Goal: Transaction & Acquisition: Subscribe to service/newsletter

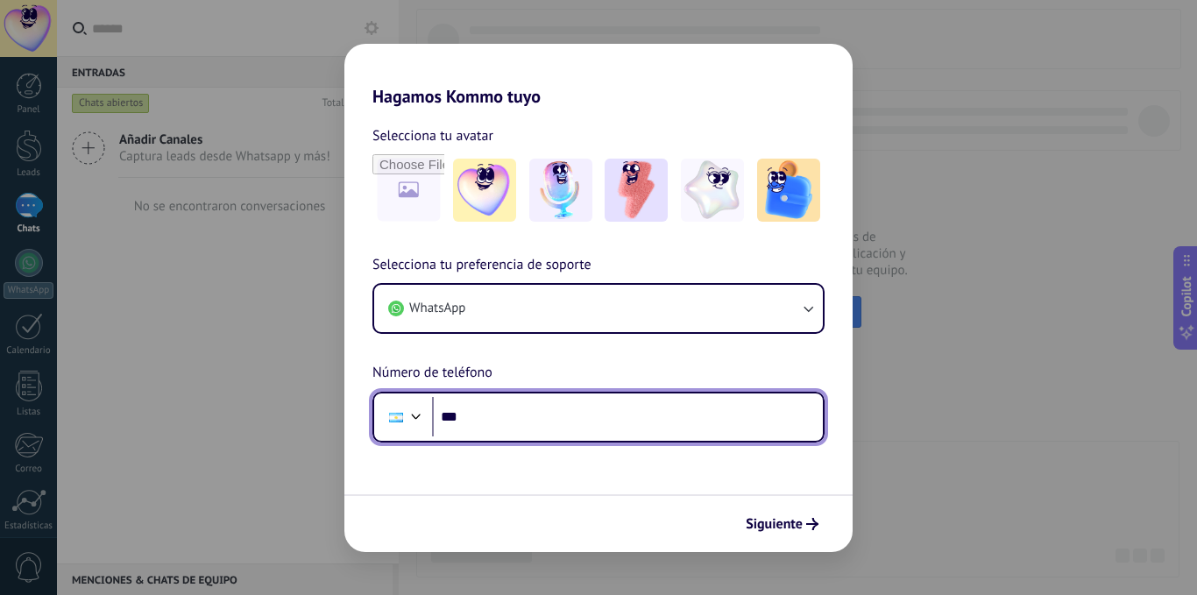
click at [535, 415] on input "***" at bounding box center [627, 417] width 391 height 40
click at [413, 422] on div at bounding box center [416, 414] width 21 height 21
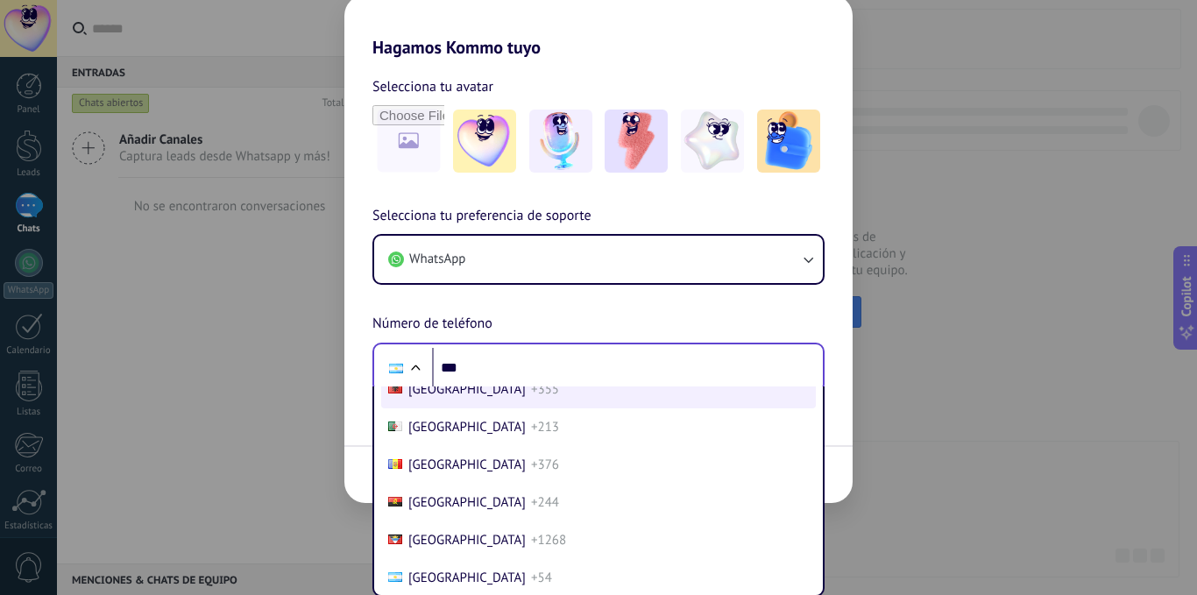
scroll to position [1383, 0]
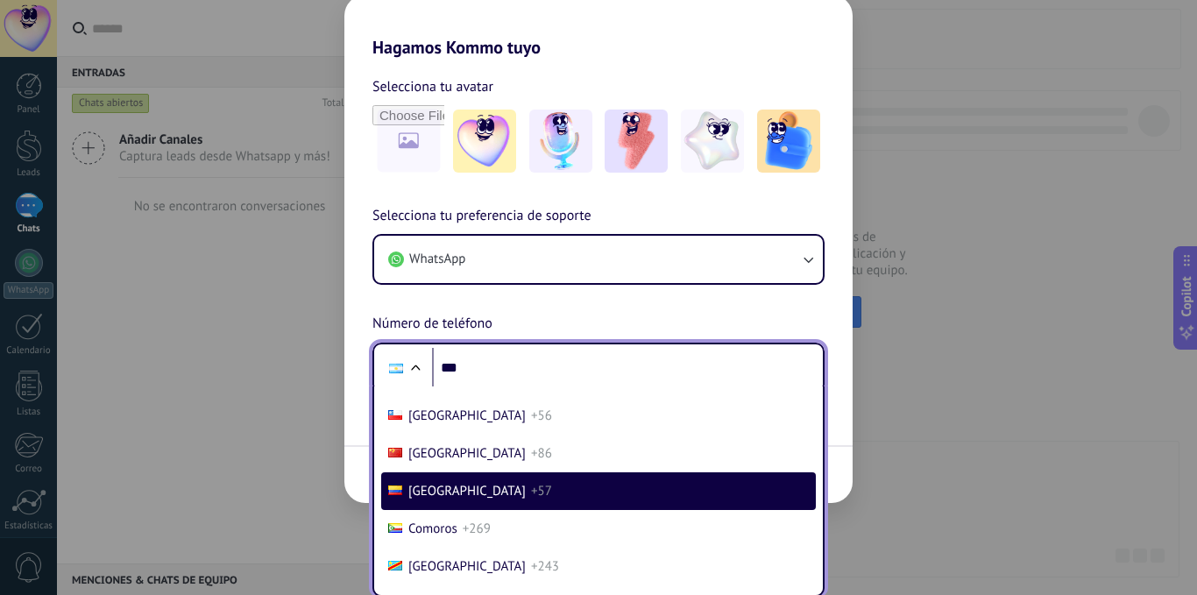
click at [455, 487] on span "Colombia" at bounding box center [466, 491] width 117 height 17
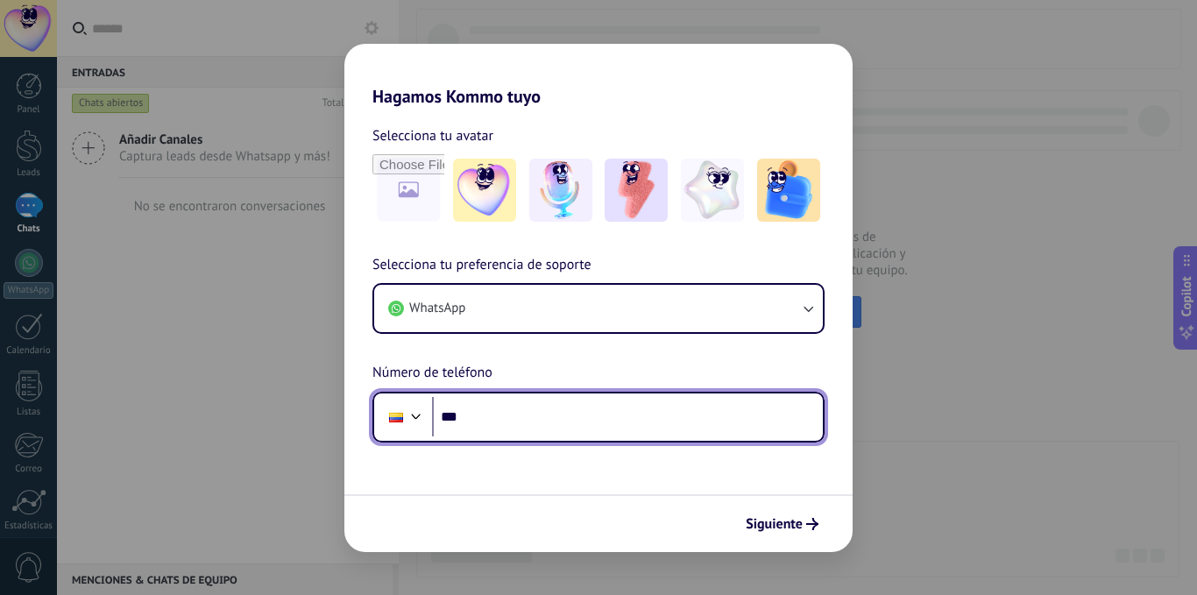
scroll to position [0, 0]
click at [505, 412] on input "***" at bounding box center [627, 417] width 391 height 40
type input "**********"
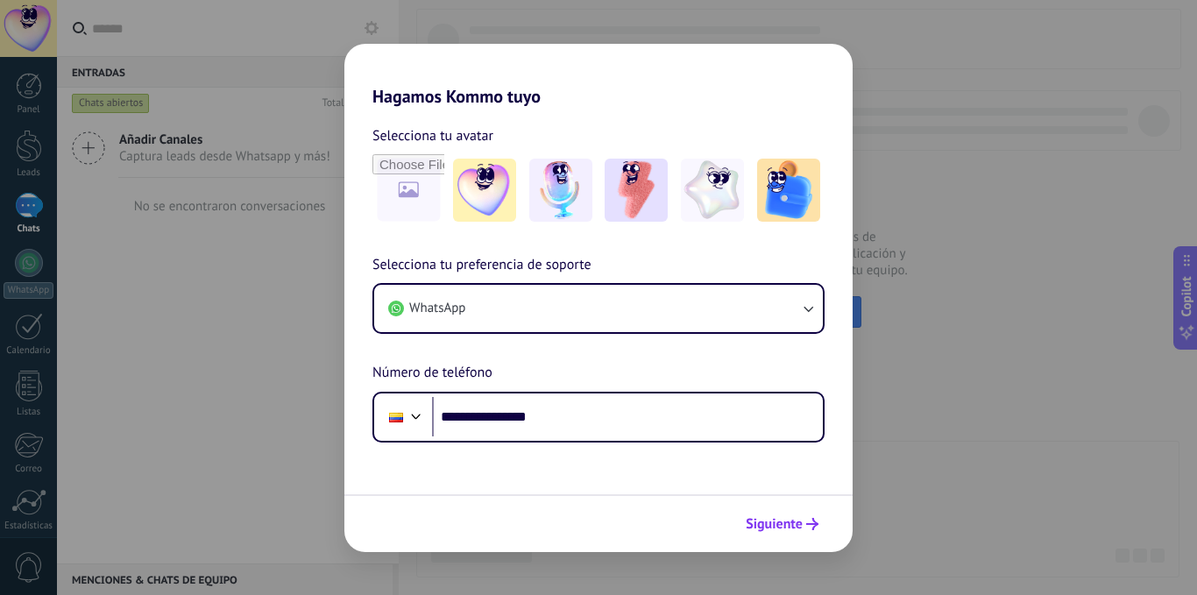
click at [801, 518] on span "Siguiente" at bounding box center [774, 524] width 57 height 12
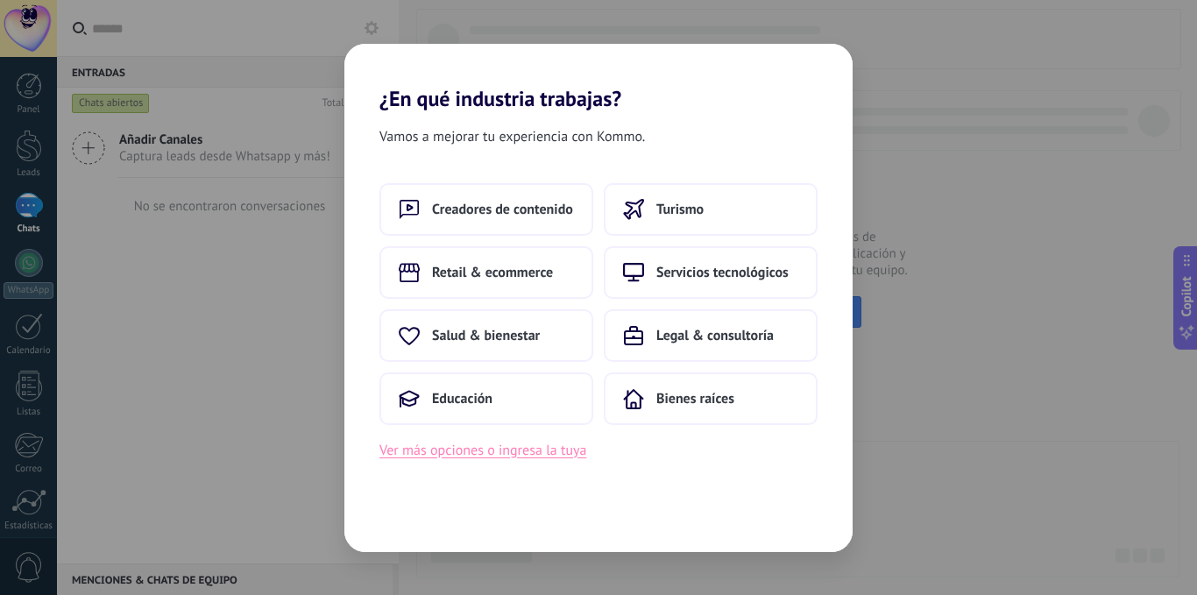
click at [536, 449] on button "Ver más opciones o ingresa la tuya" at bounding box center [482, 450] width 207 height 23
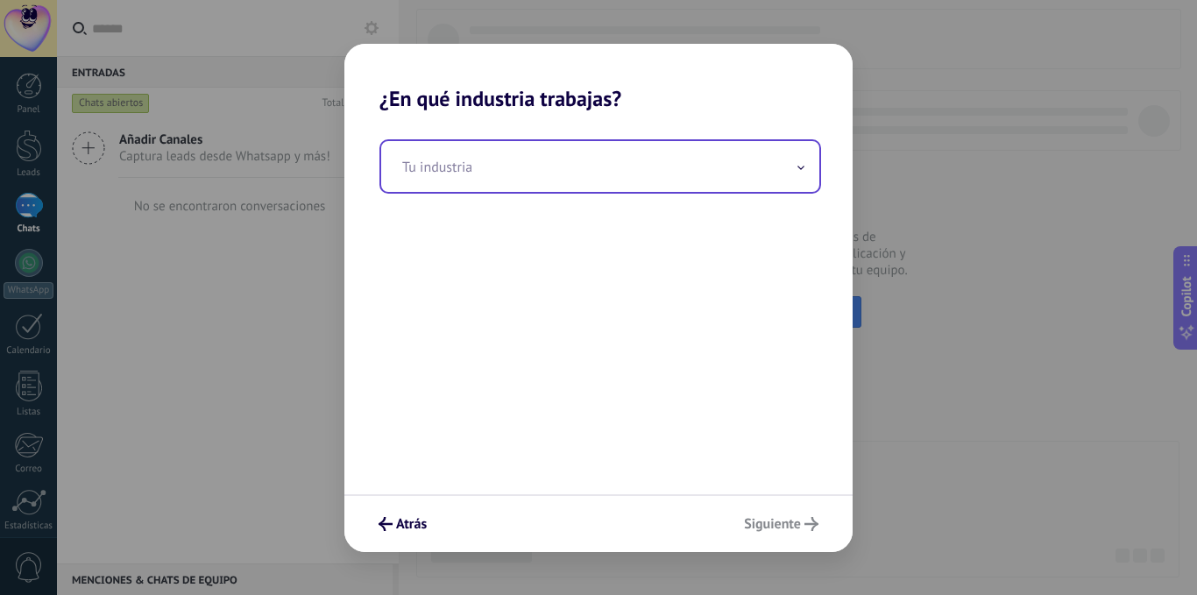
click at [468, 176] on input "text" at bounding box center [600, 166] width 438 height 51
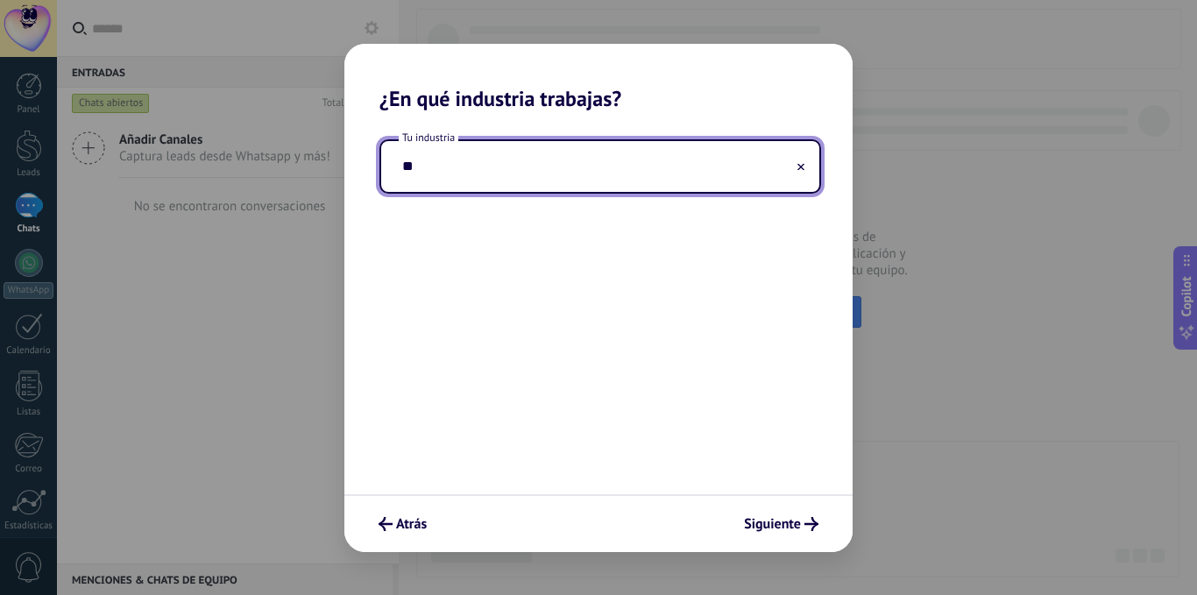
type input "*"
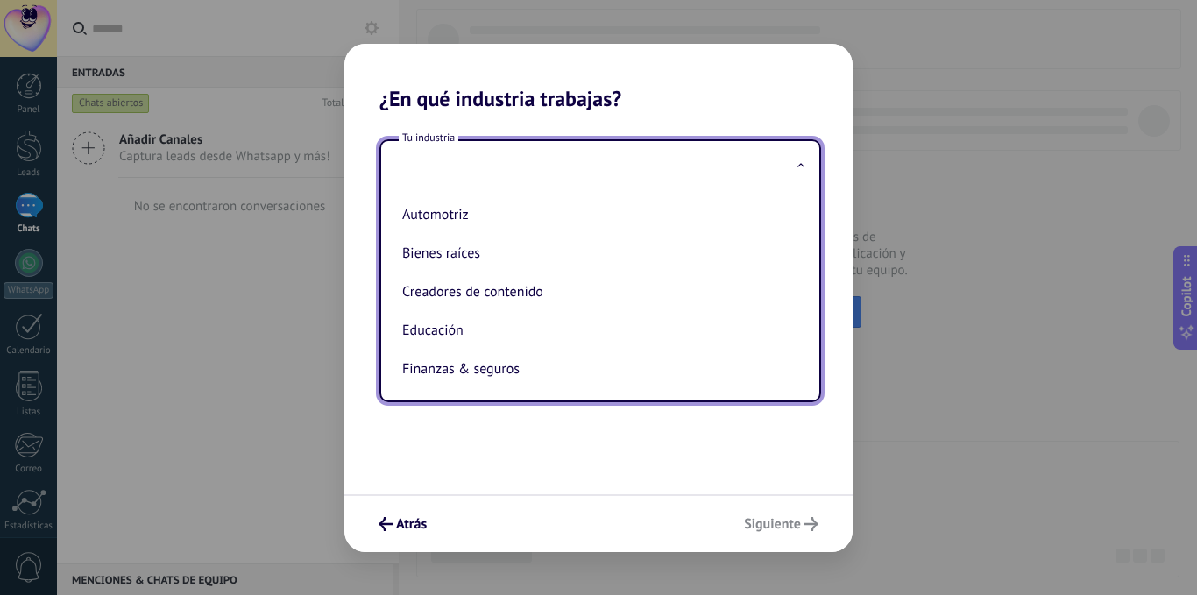
type input "*"
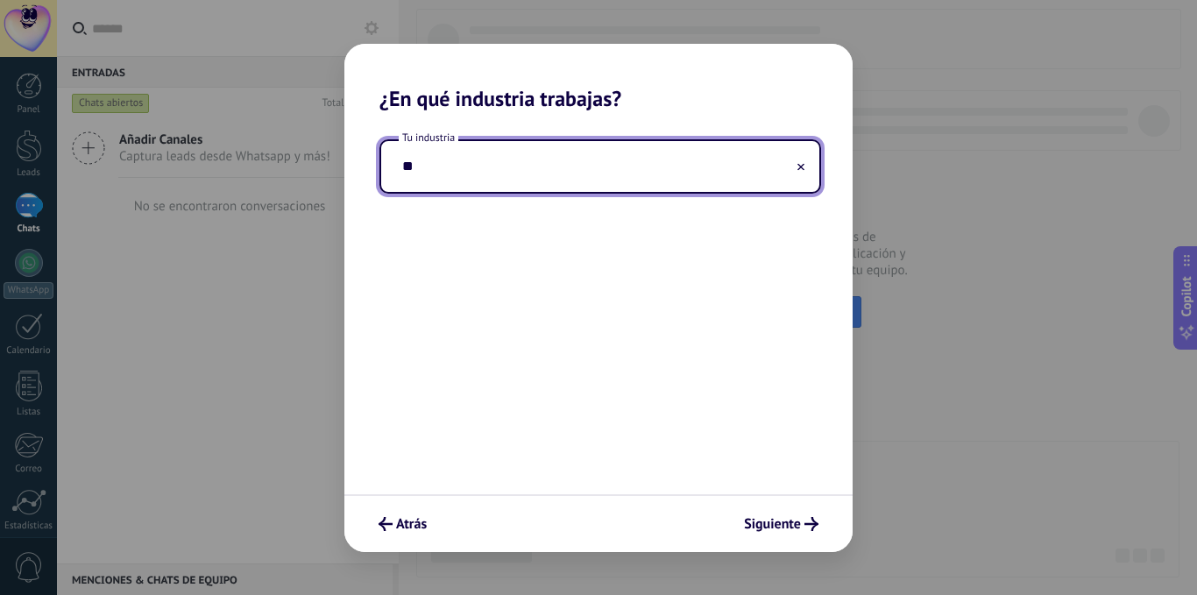
type input "*"
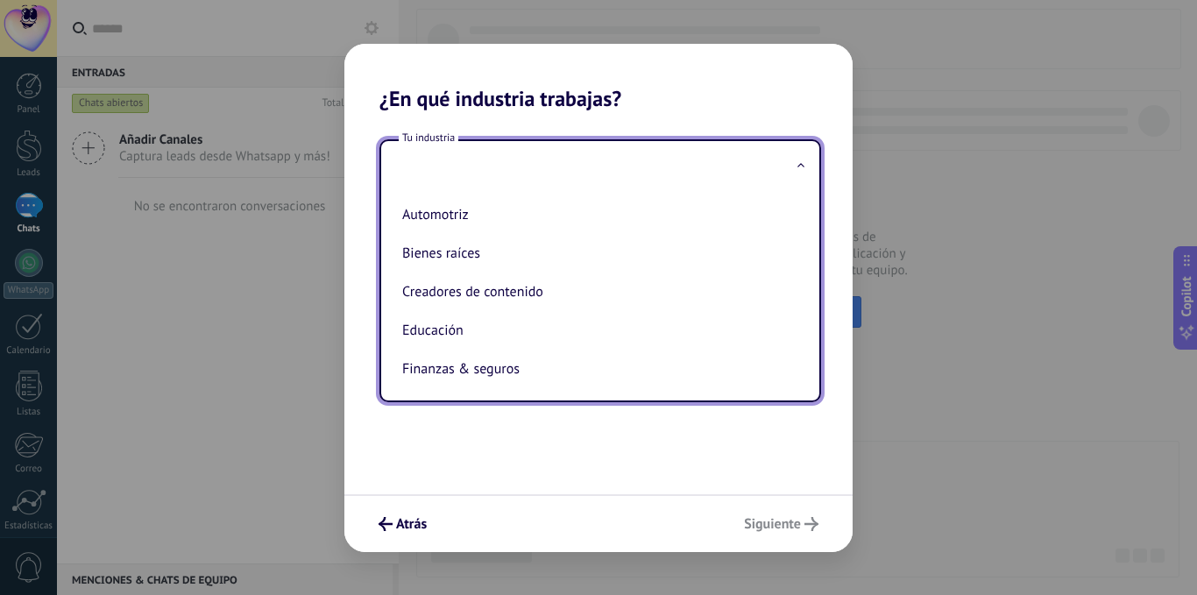
click at [483, 463] on div "Tu industria Automotriz Bienes raíces Creadores de contenido Educación Finanzas…" at bounding box center [598, 302] width 508 height 383
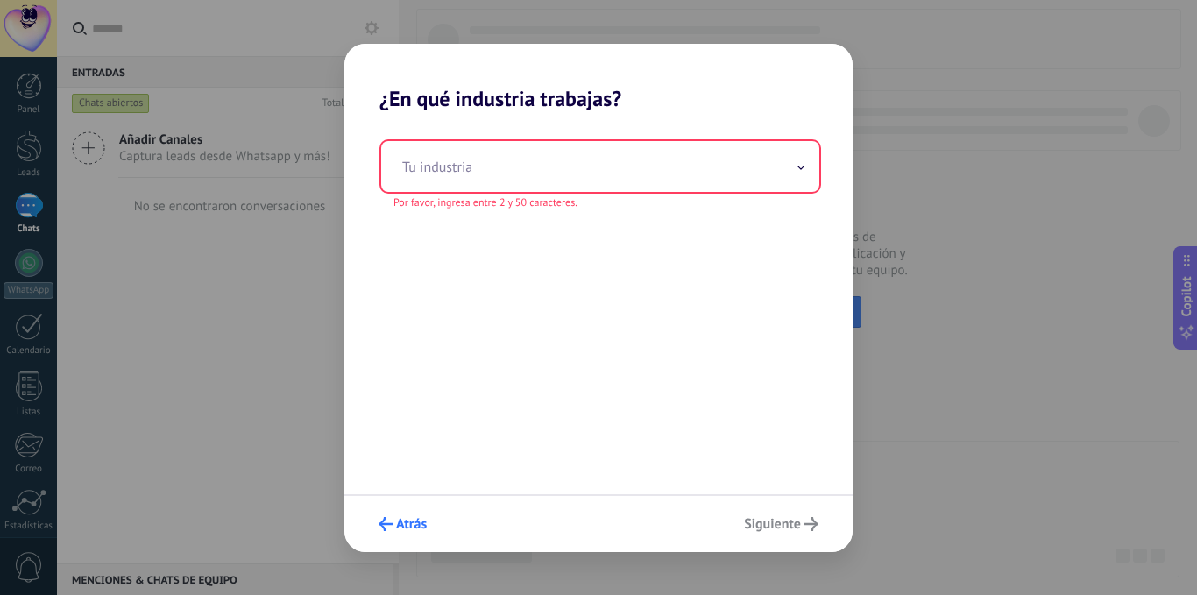
click at [392, 526] on icon "submit" at bounding box center [385, 524] width 14 height 14
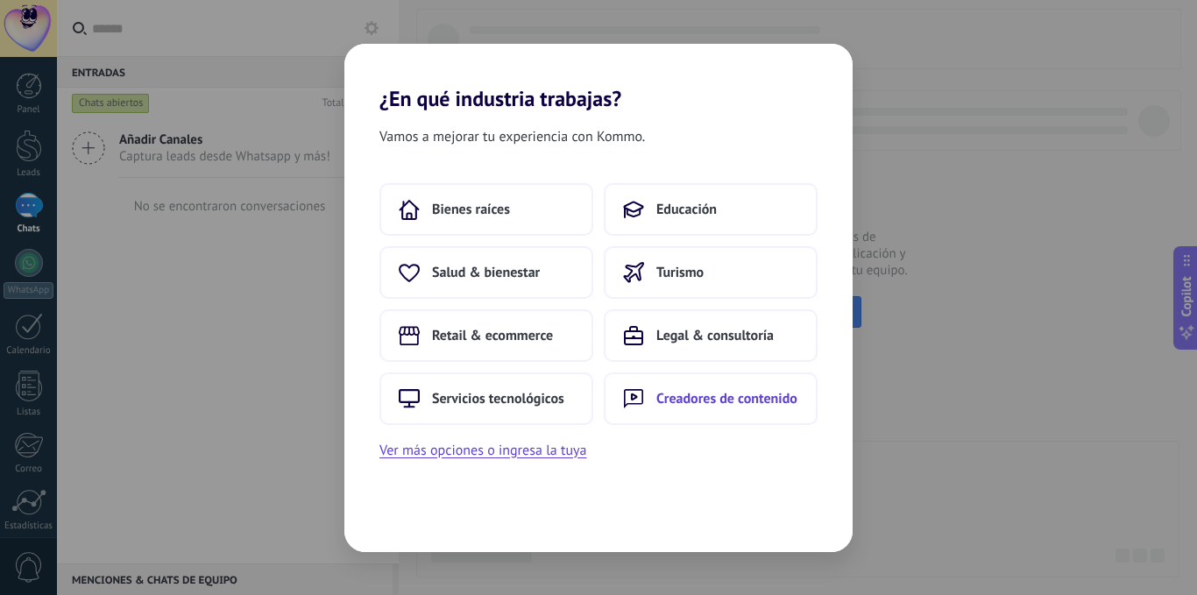
click at [698, 399] on span "Creadores de contenido" at bounding box center [726, 399] width 141 height 18
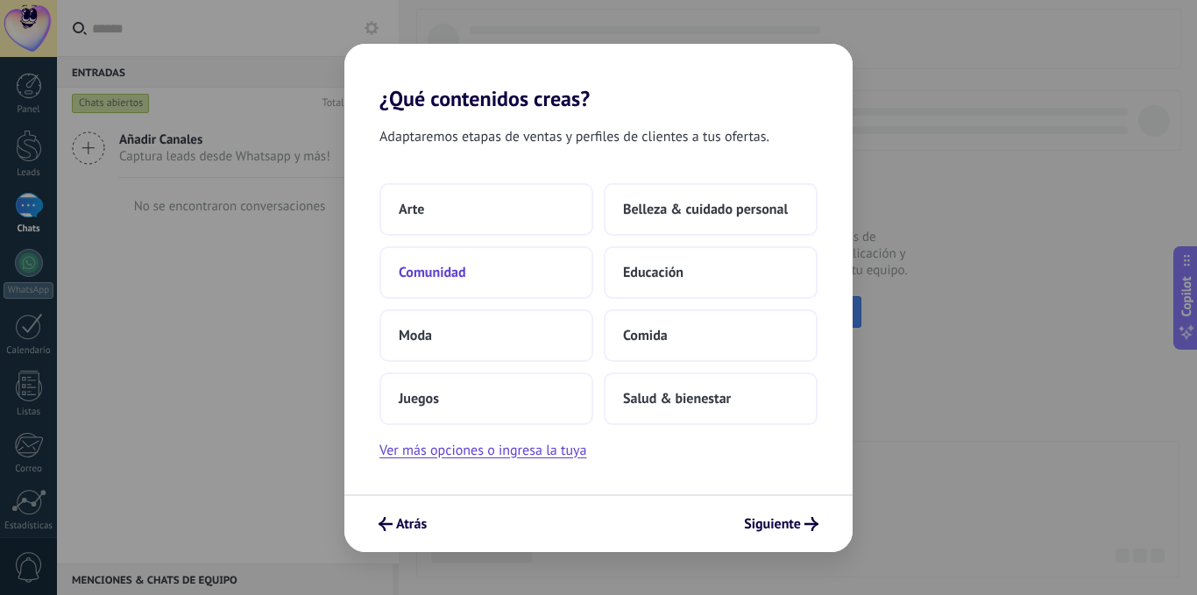
click at [469, 277] on button "Comunidad" at bounding box center [486, 272] width 214 height 53
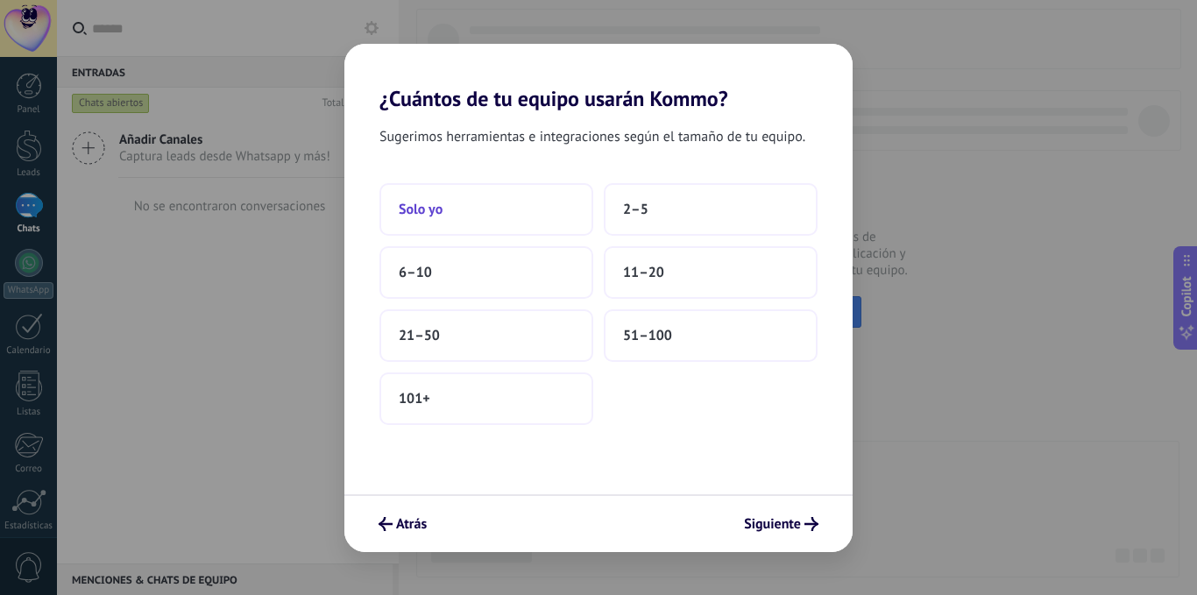
click at [488, 213] on button "Solo yo" at bounding box center [486, 209] width 214 height 53
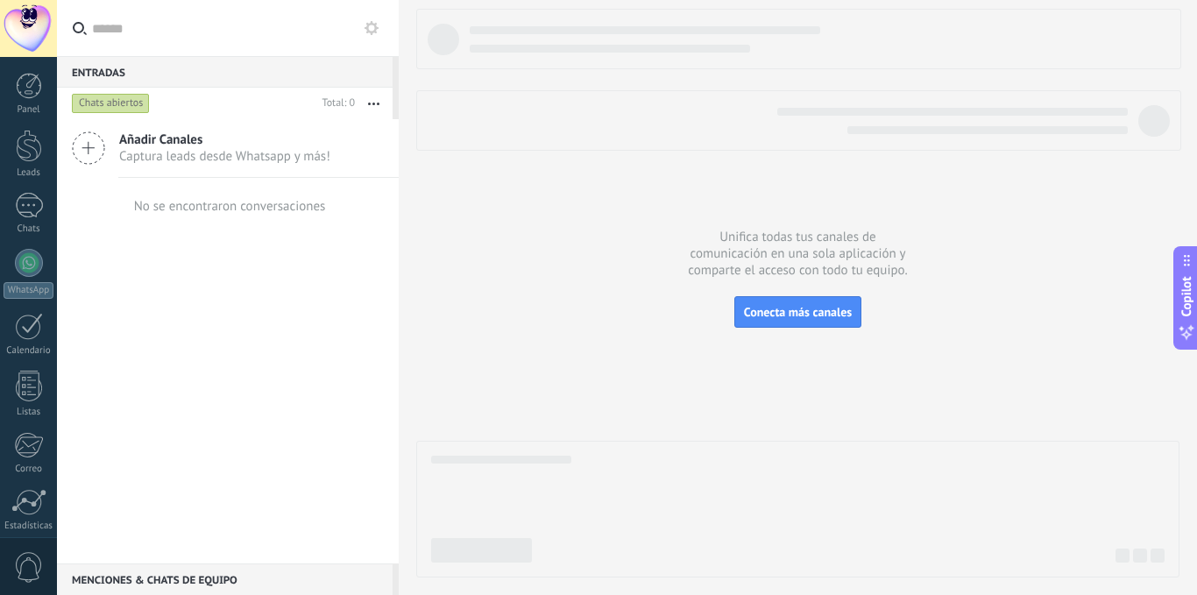
scroll to position [134, 0]
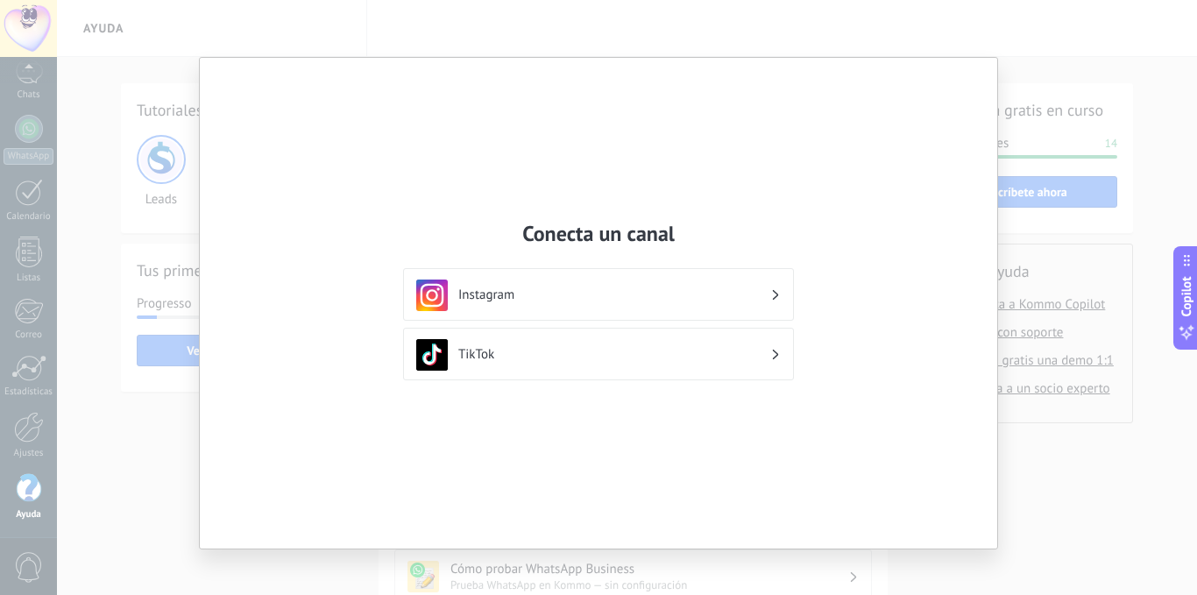
click at [1031, 225] on div "Conecta un canal Instagram TikTok" at bounding box center [598, 297] width 1197 height 595
click at [107, 209] on div "Conecta un canal Instagram TikTok" at bounding box center [598, 297] width 1197 height 595
click at [117, 267] on div "Conecta un canal Instagram TikTok" at bounding box center [598, 297] width 1197 height 595
click at [123, 277] on div "Conecta un canal Instagram TikTok" at bounding box center [598, 297] width 1197 height 595
click at [985, 215] on div "Conecta un canal Instagram TikTok" at bounding box center [598, 303] width 797 height 491
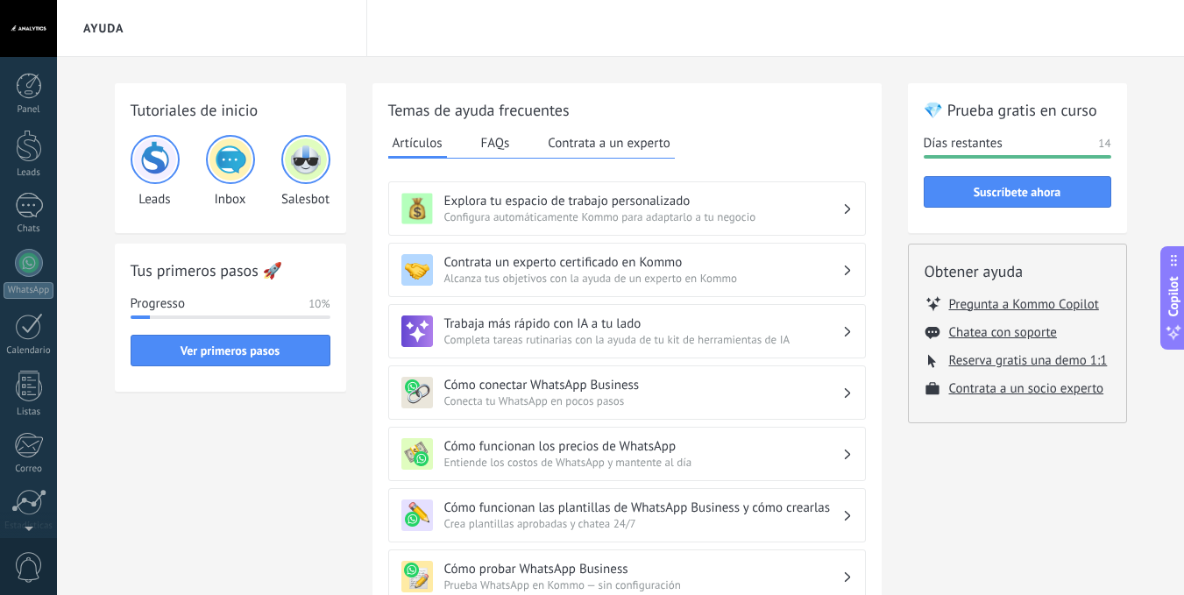
scroll to position [134, 0]
click at [46, 119] on link "WhatsApp" at bounding box center [28, 140] width 57 height 50
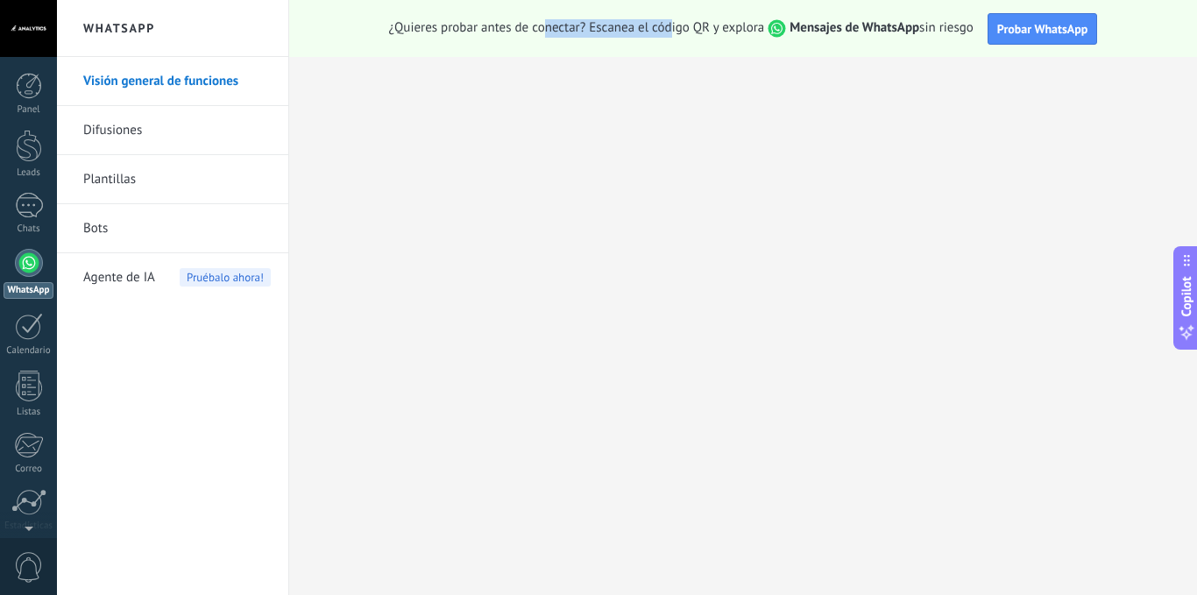
drag, startPoint x: 541, startPoint y: 33, endPoint x: 670, endPoint y: 33, distance: 129.7
click at [670, 33] on span "¿Quieres probar antes de conectar? Escanea el código QR y explora Mensajes de W…" at bounding box center [681, 28] width 584 height 18
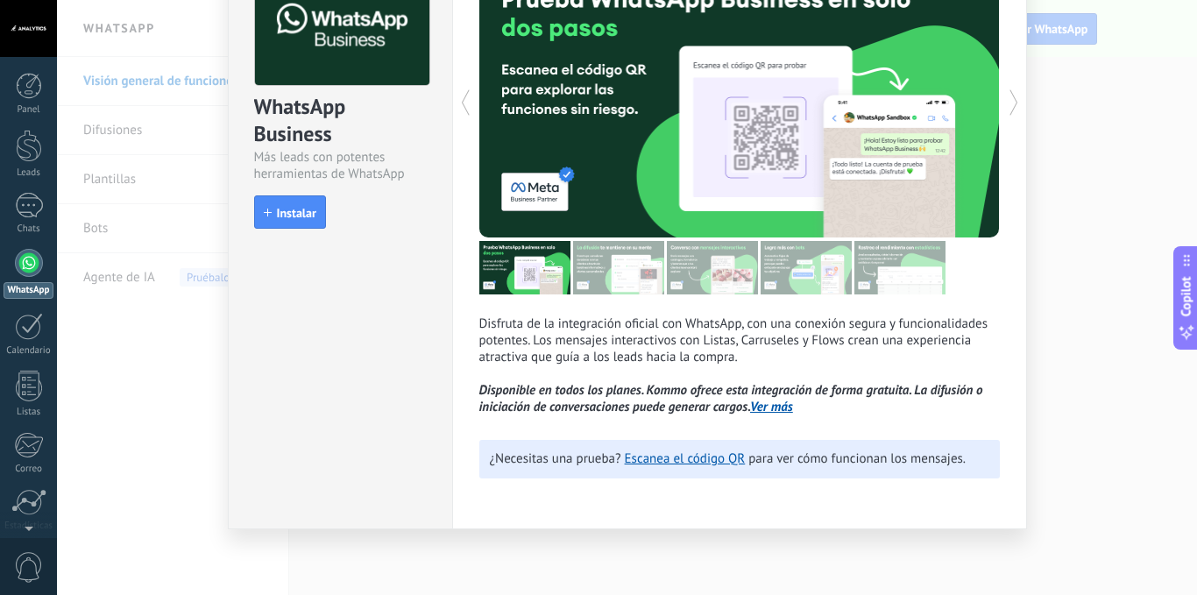
scroll to position [121, 0]
click at [307, 218] on span "Instalar" at bounding box center [296, 213] width 39 height 12
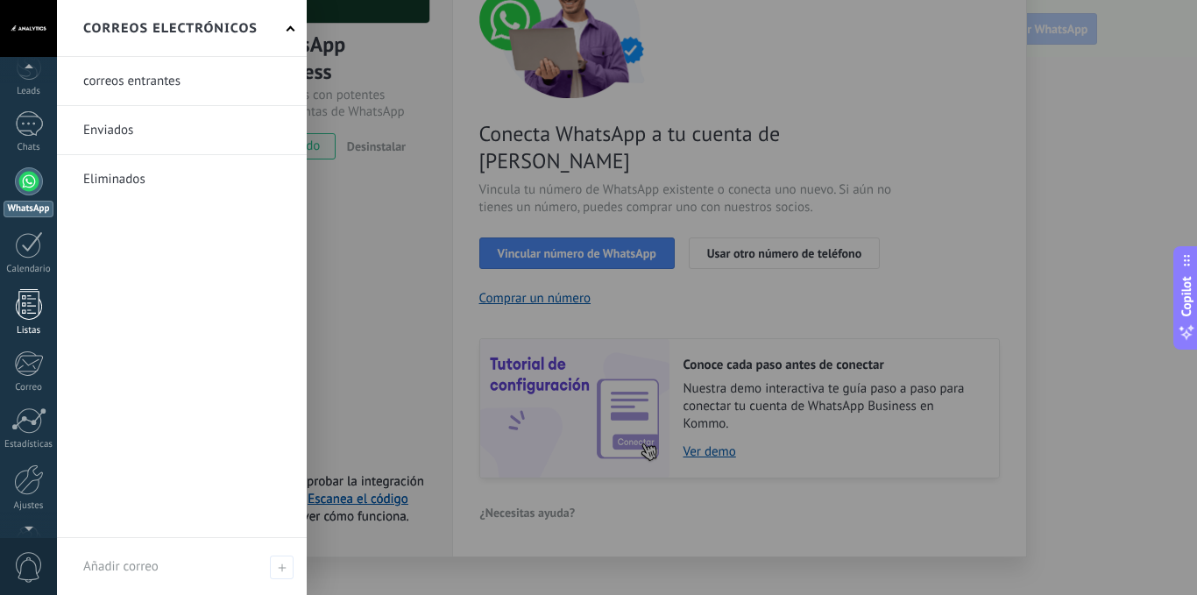
scroll to position [134, 0]
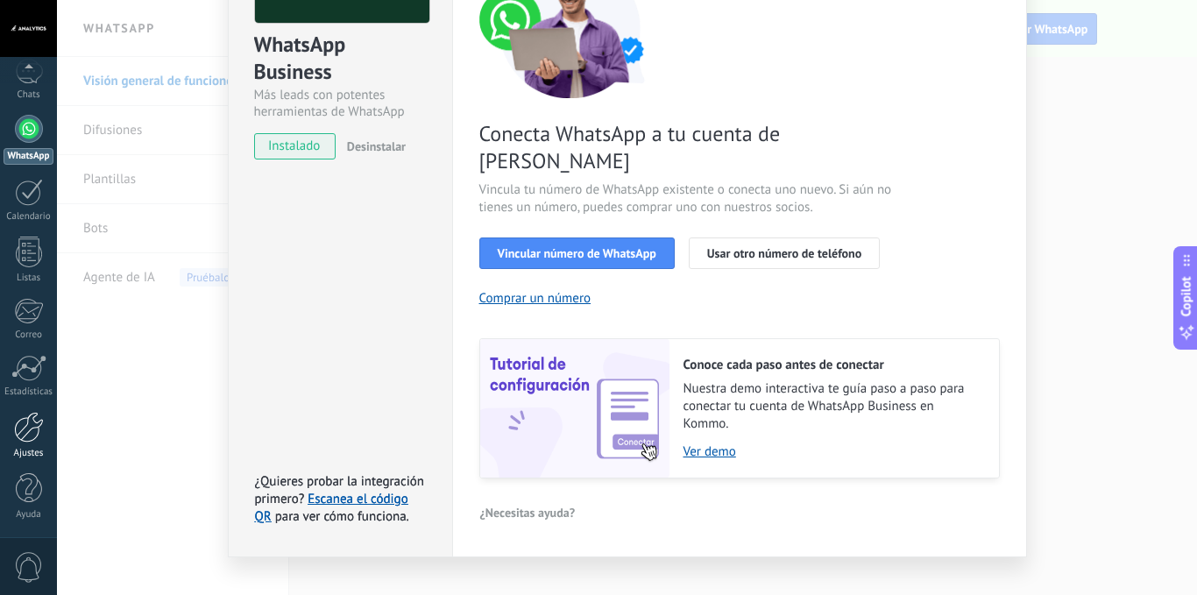
click at [34, 435] on div at bounding box center [29, 427] width 30 height 31
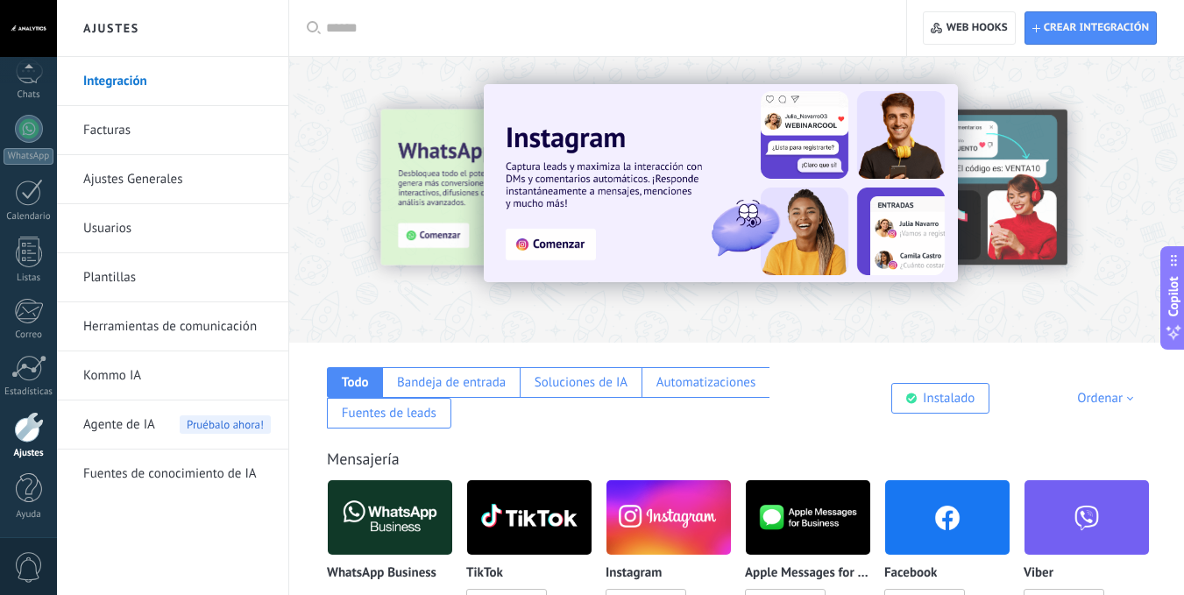
click at [159, 134] on link "Facturas" at bounding box center [176, 130] width 187 height 49
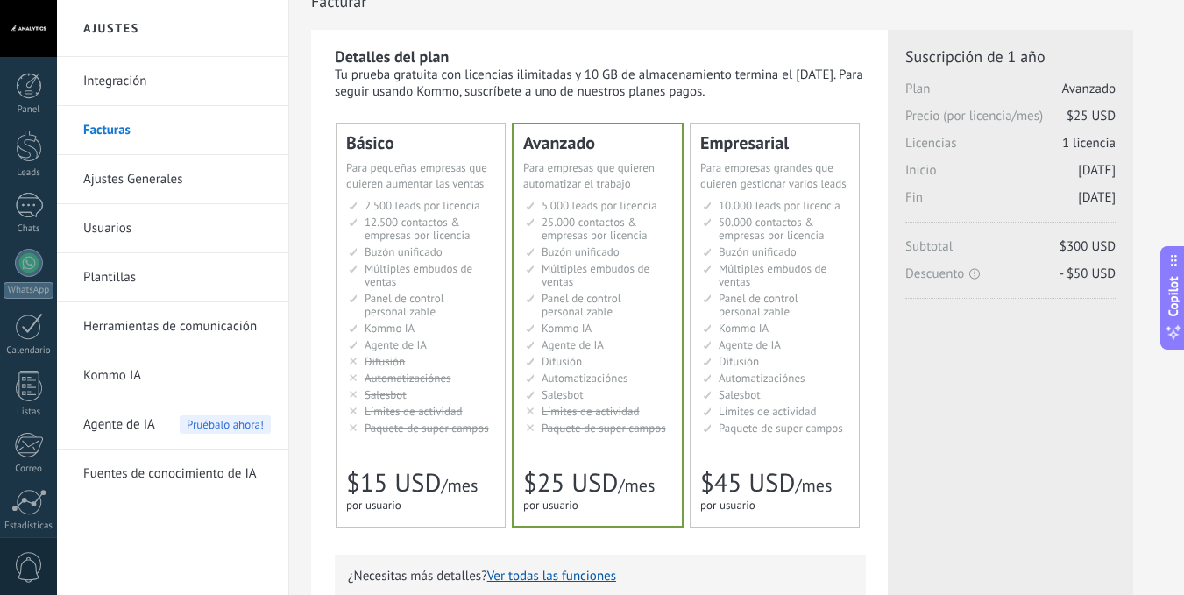
scroll to position [30, 0]
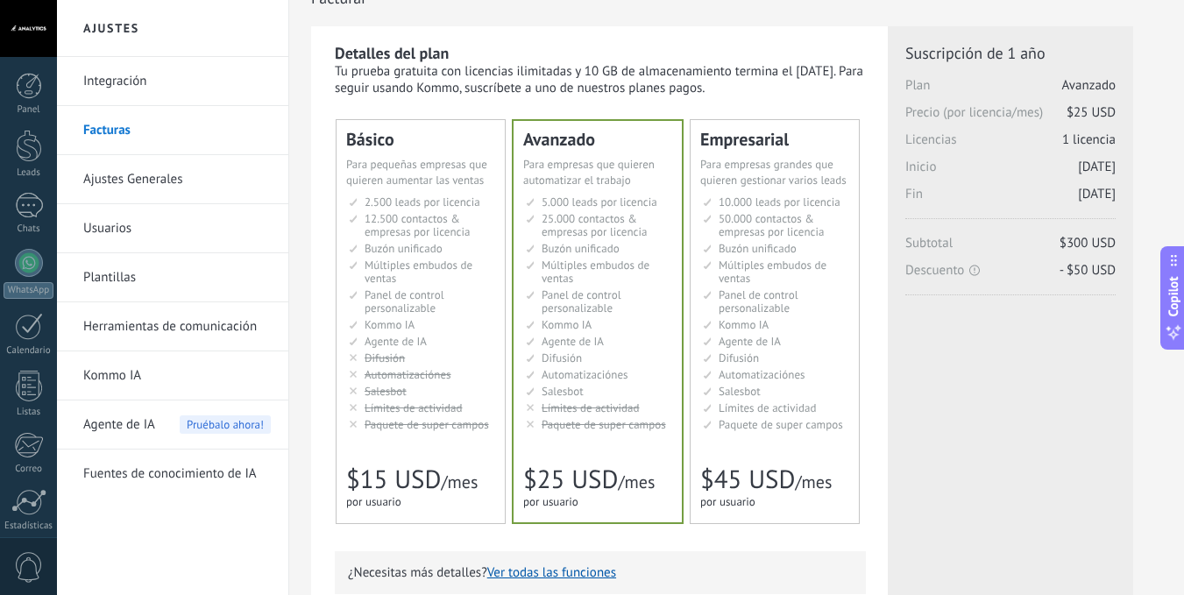
click at [426, 158] on span "Para pequeñas empresas que quieren aumentar las ventas" at bounding box center [416, 172] width 141 height 31
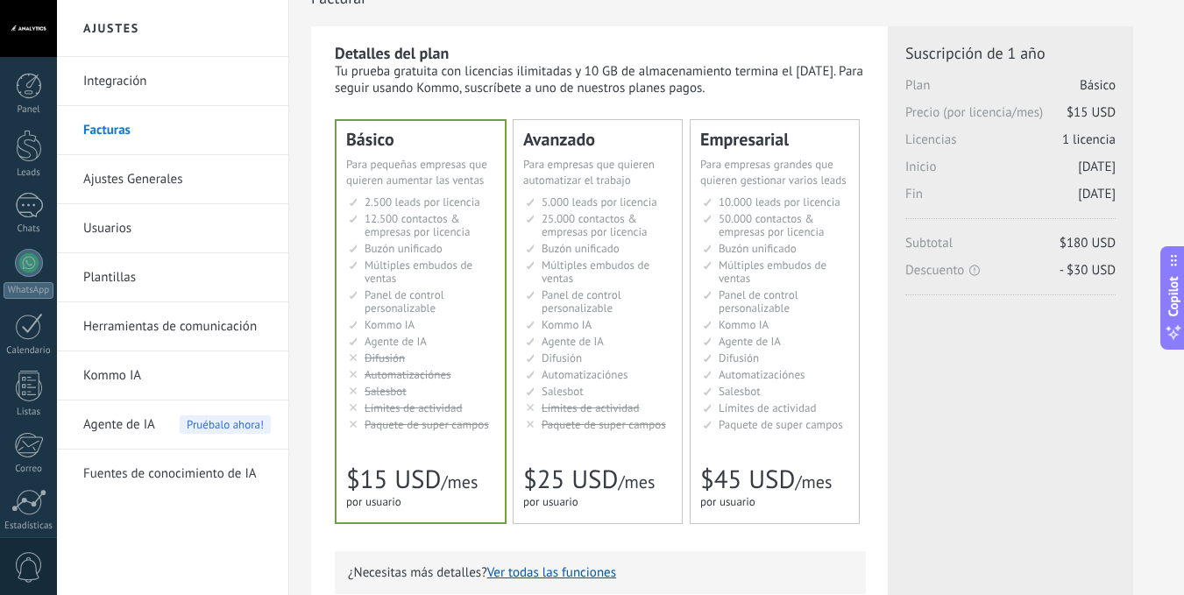
click at [602, 197] on span "5.000 leads por licencia" at bounding box center [599, 201] width 116 height 15
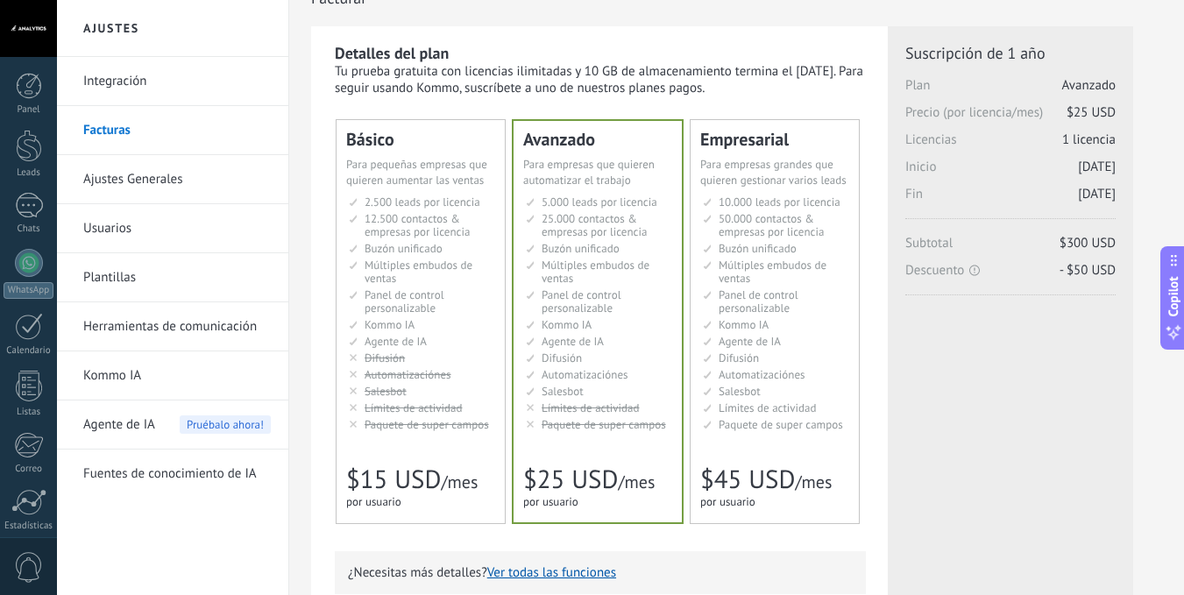
scroll to position [0, 0]
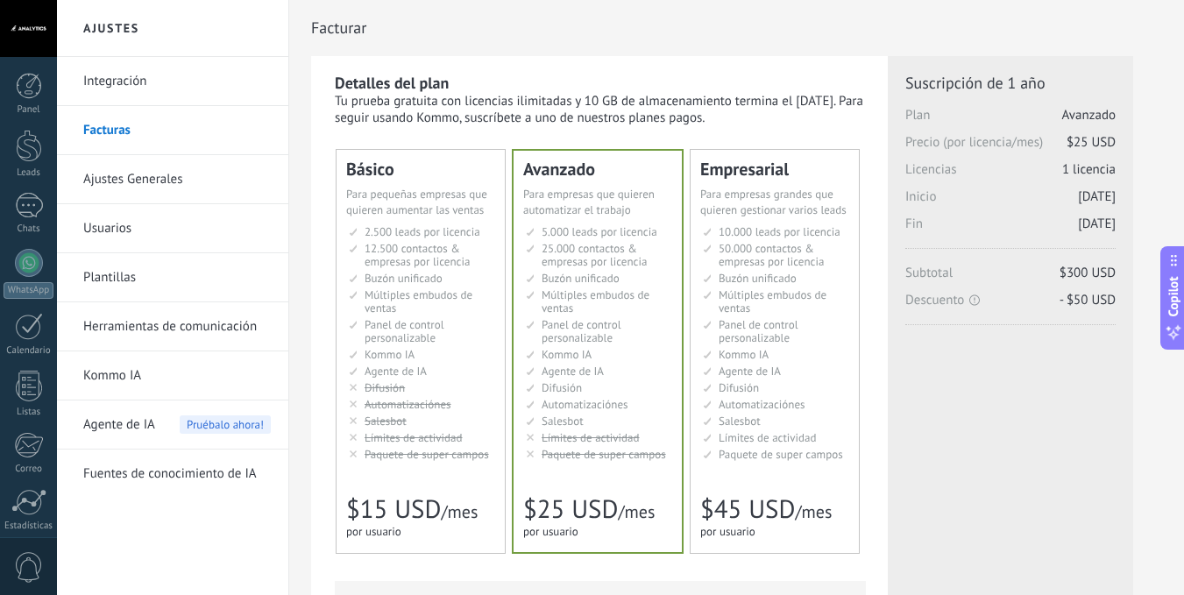
click at [488, 231] on li "2.500 сделок на место 2.500 leads per seat 2.500 leads por licencia 添加线索和联系人 2.…" at bounding box center [422, 231] width 146 height 13
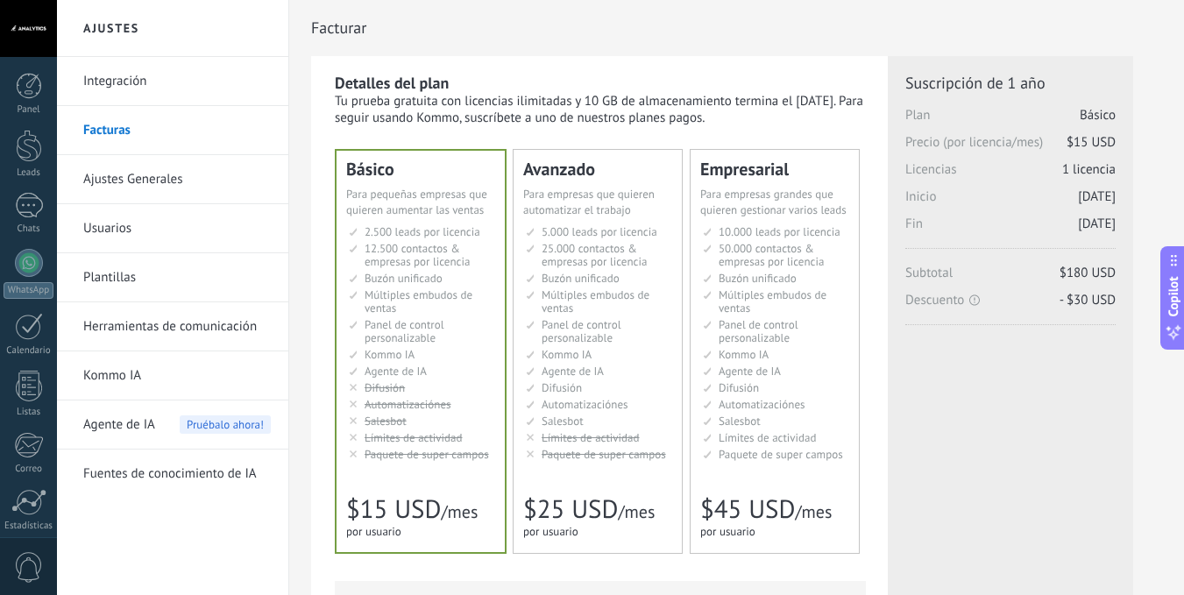
click at [617, 277] on span "Buzón unificado" at bounding box center [580, 278] width 78 height 15
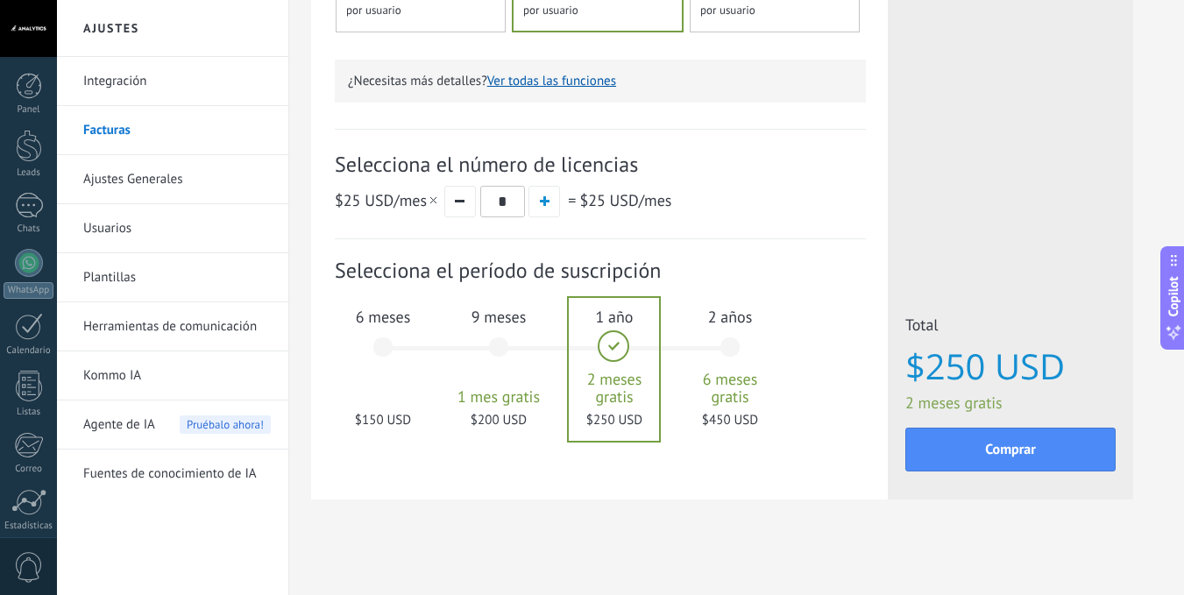
scroll to position [527, 0]
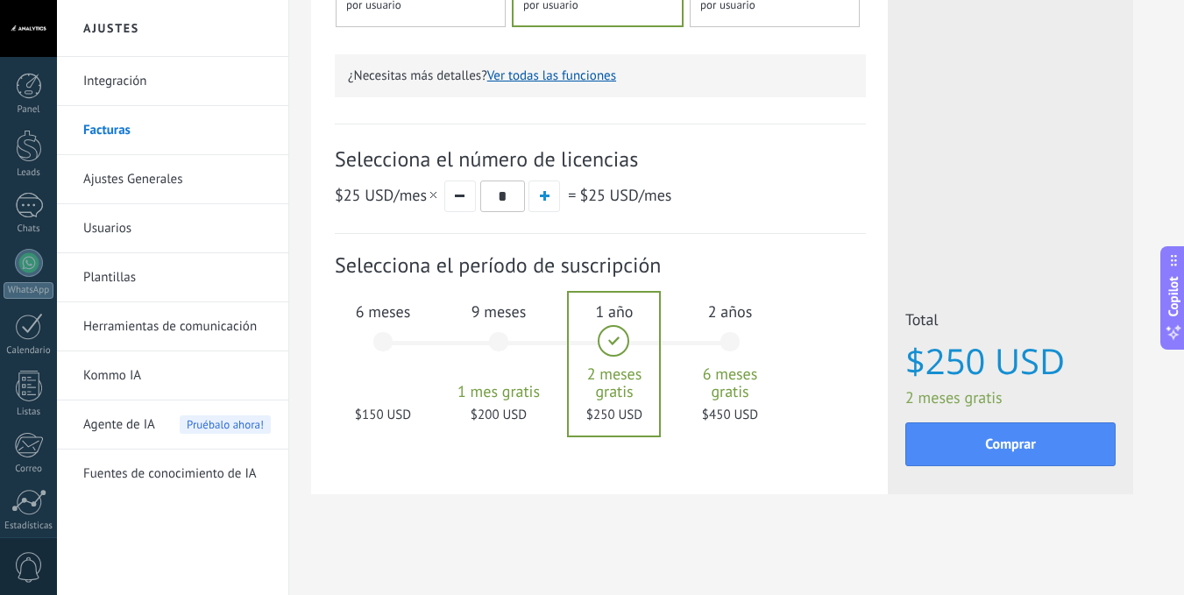
click at [379, 328] on div "6 meses $150 USD" at bounding box center [383, 350] width 95 height 124
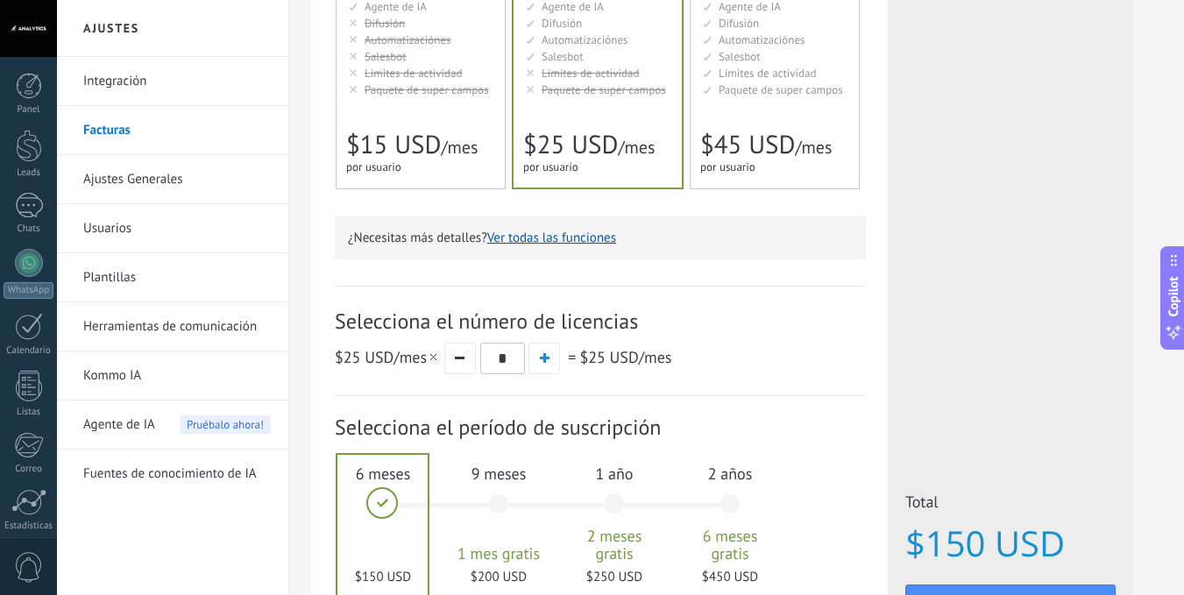
scroll to position [364, 0]
click at [455, 146] on span "/mes" at bounding box center [459, 148] width 37 height 23
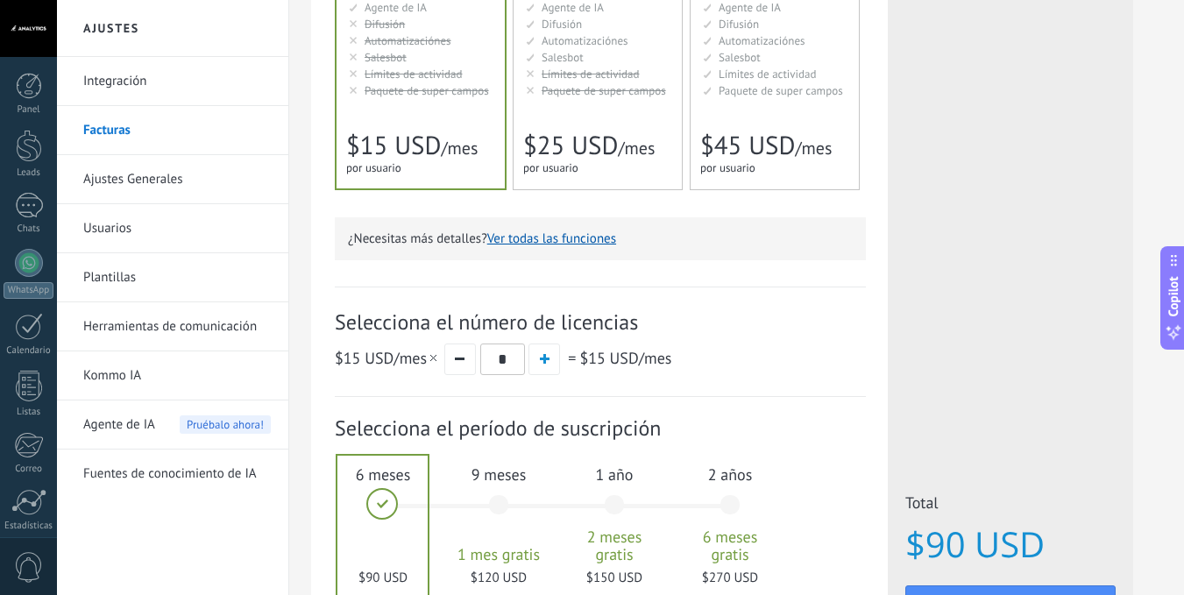
click at [578, 136] on span "$25 USD" at bounding box center [570, 145] width 95 height 33
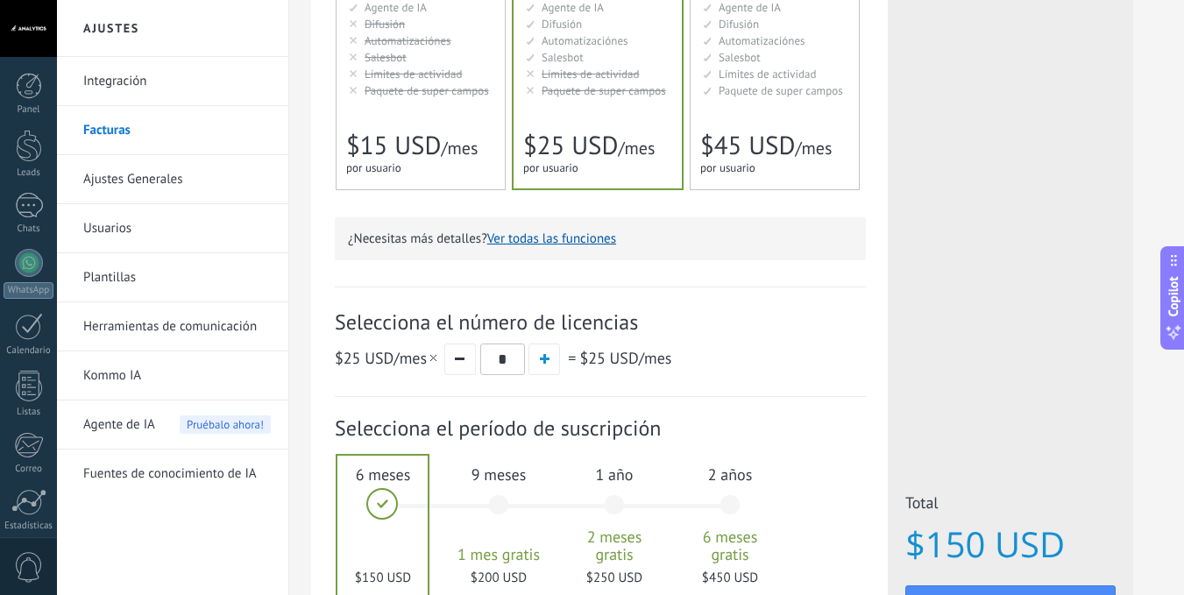
click at [532, 404] on div "Suscripción: Selecciona el período de suscripción 1 mes" at bounding box center [600, 514] width 531 height 235
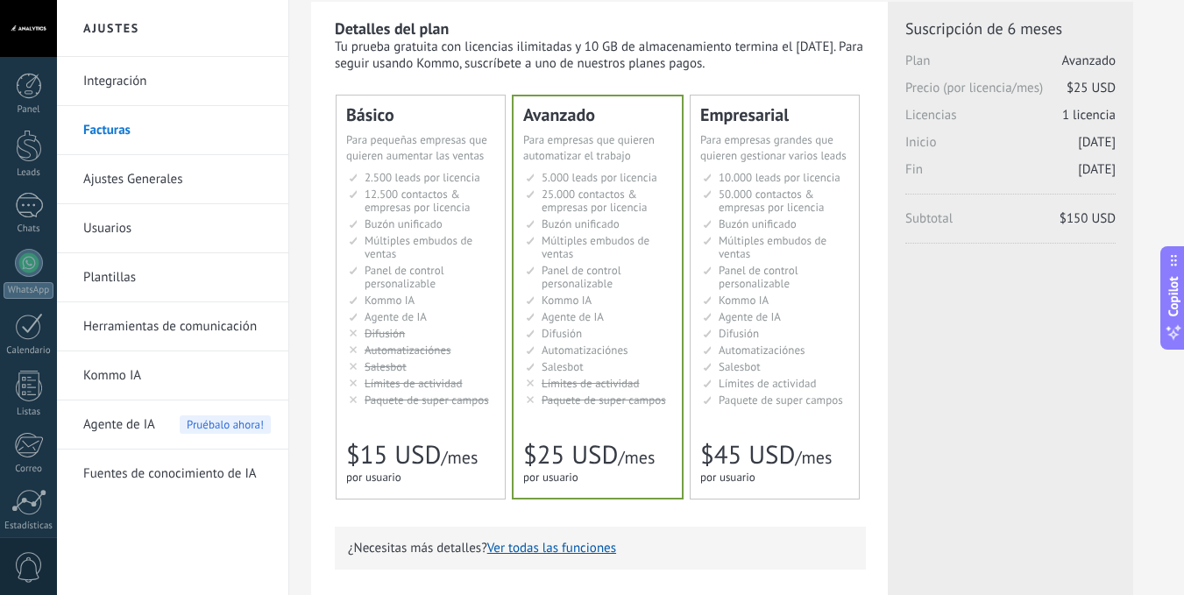
scroll to position [0, 0]
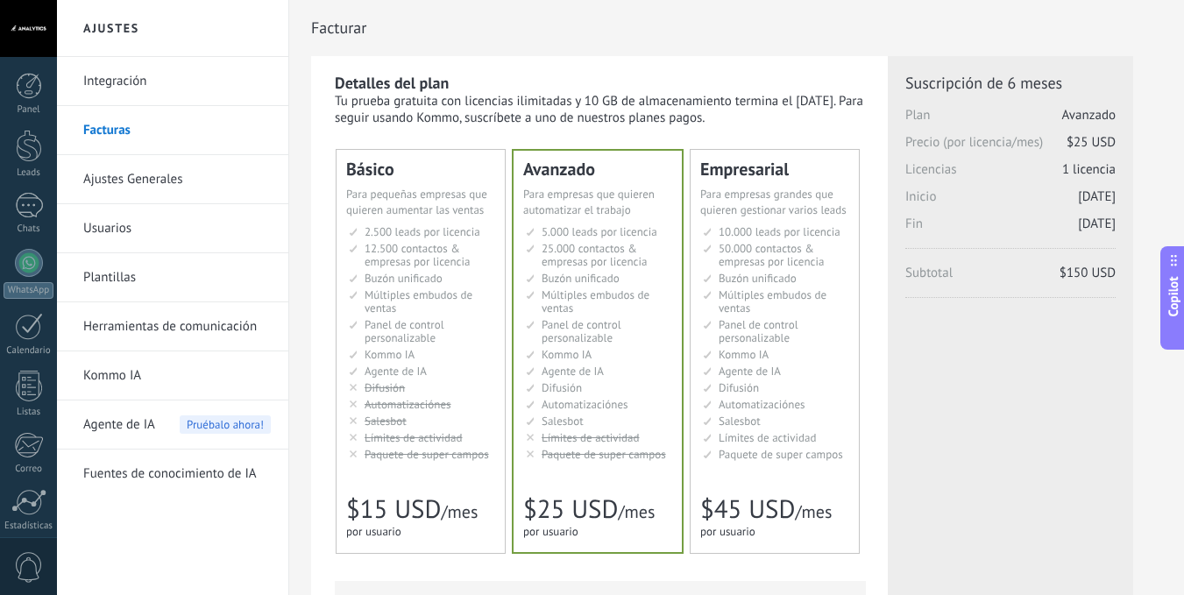
click at [523, 117] on div "Tu prueba gratuita con licencias ilimitadas y 10 GB de almacenamiento termina e…" at bounding box center [600, 109] width 531 height 33
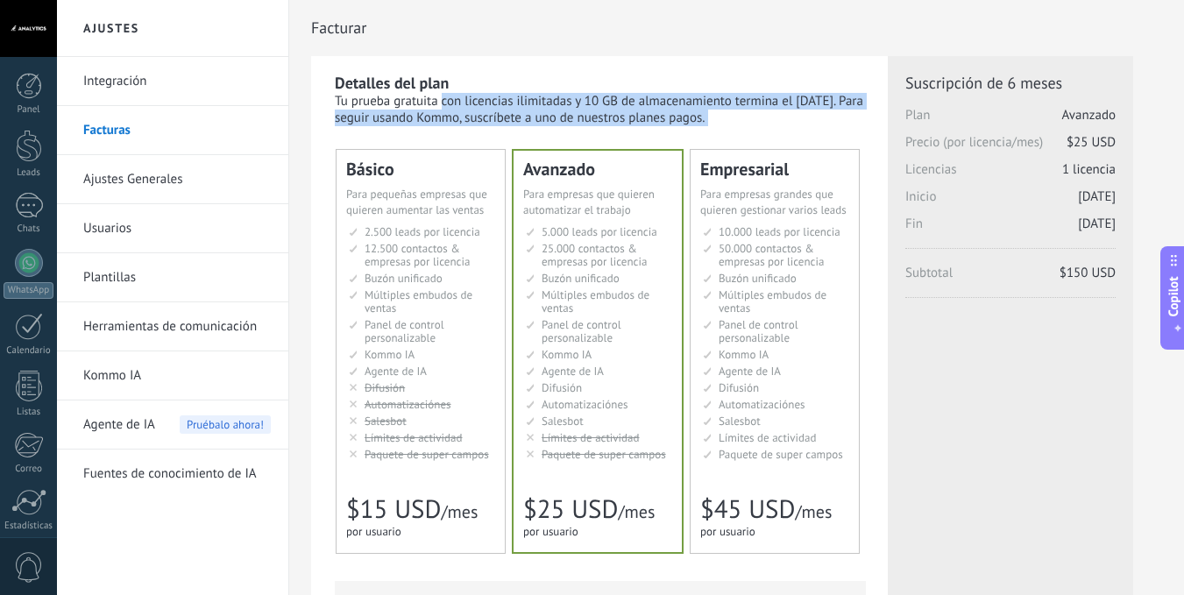
click at [523, 117] on div "Tu prueba gratuita con licencias ilimitadas y 10 GB de almacenamiento termina e…" at bounding box center [600, 109] width 531 height 33
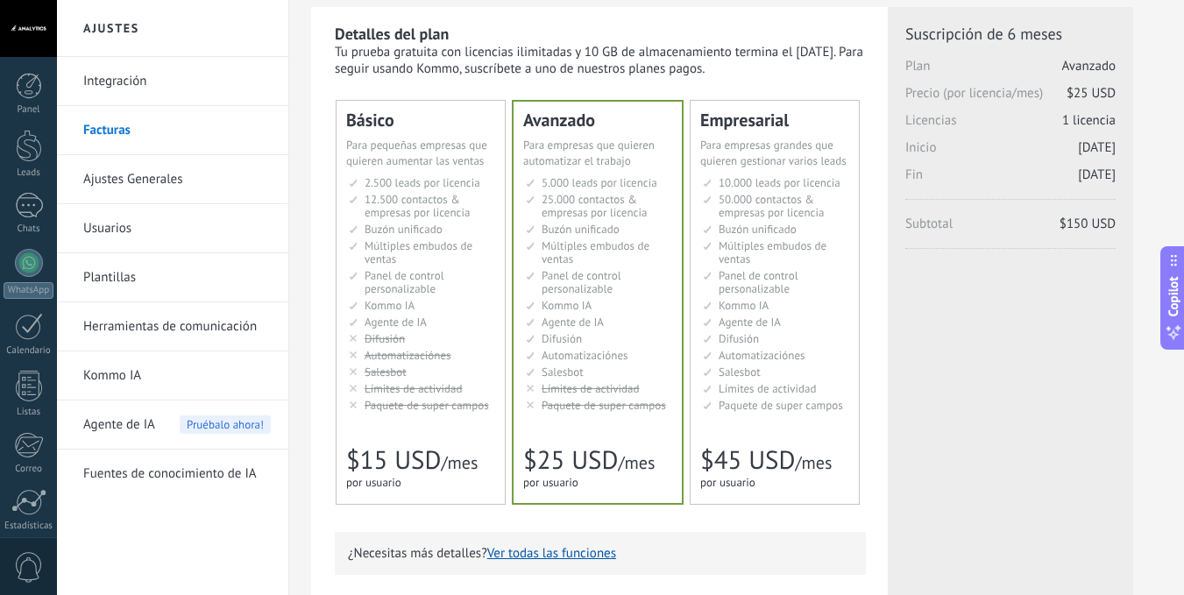
scroll to position [50, 0]
